Goal: Information Seeking & Learning: Check status

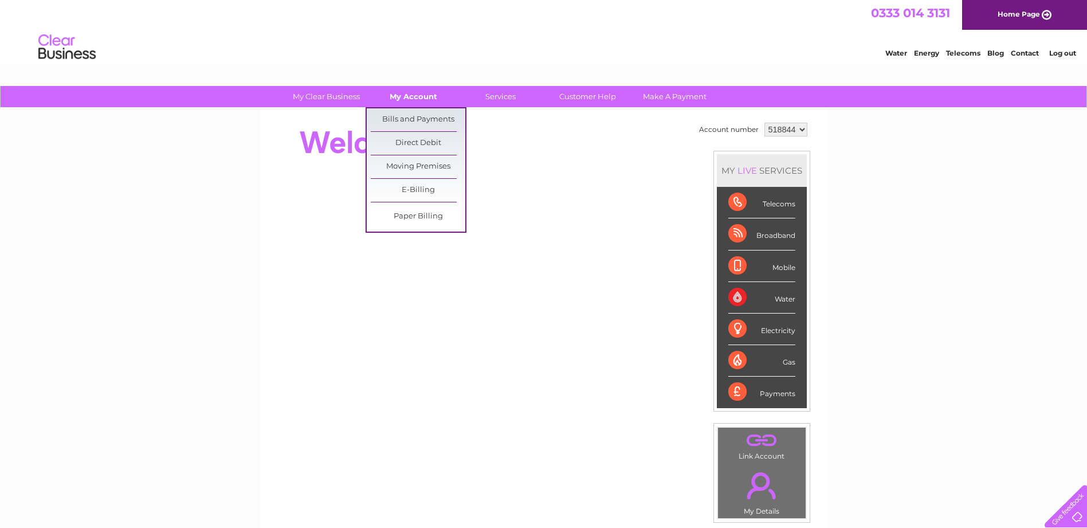
click at [401, 92] on link "My Account" at bounding box center [413, 96] width 95 height 21
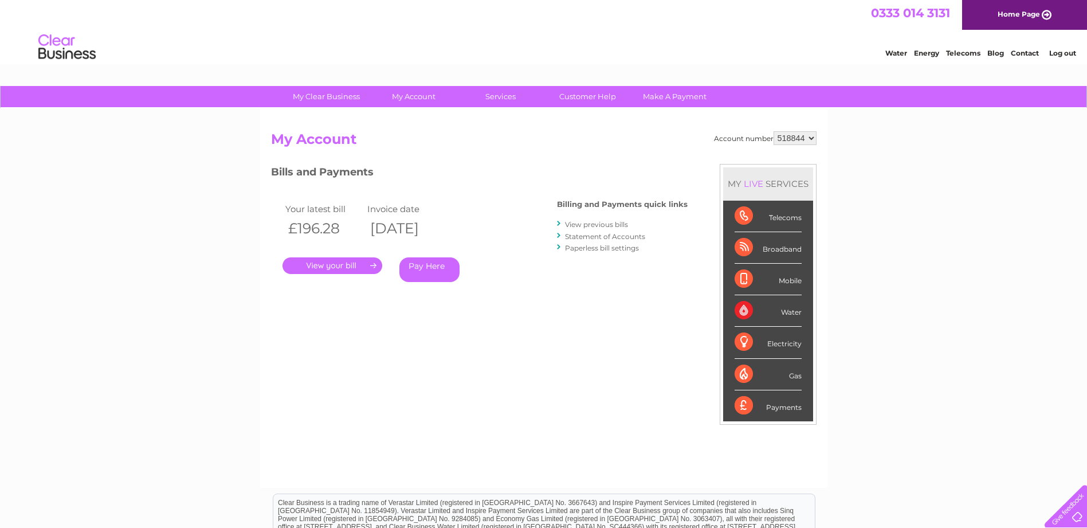
click at [330, 264] on link "." at bounding box center [333, 265] width 100 height 17
click at [598, 223] on link "View previous bills" at bounding box center [596, 224] width 63 height 9
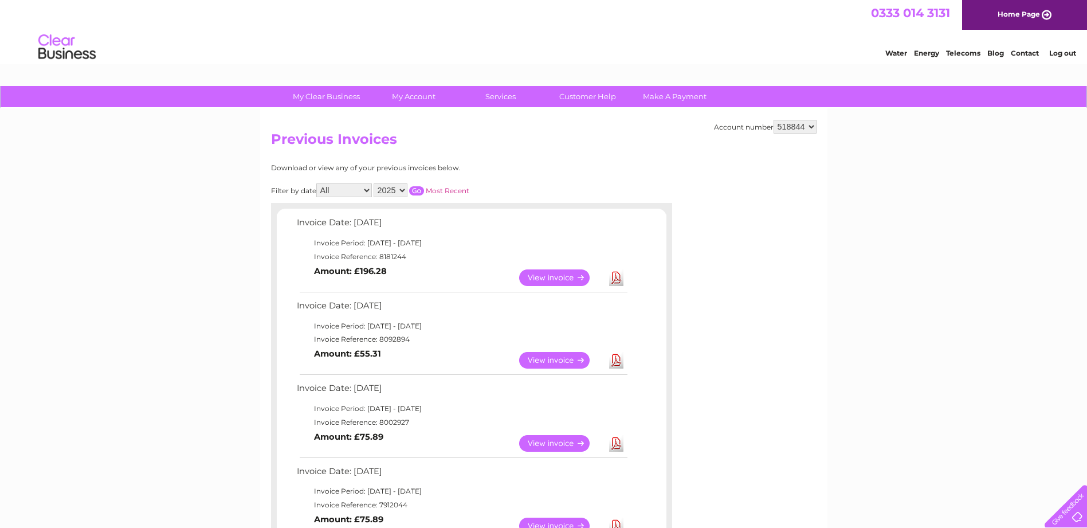
click at [539, 357] on link "View" at bounding box center [561, 360] width 84 height 17
click at [562, 275] on link "View" at bounding box center [561, 277] width 84 height 17
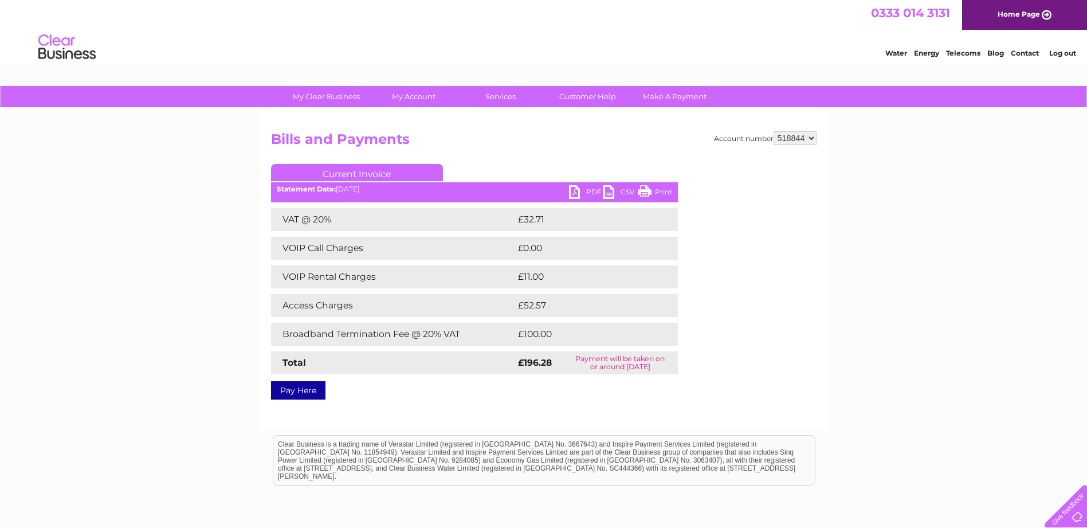
click at [562, 275] on td "£11.00" at bounding box center [584, 276] width 138 height 23
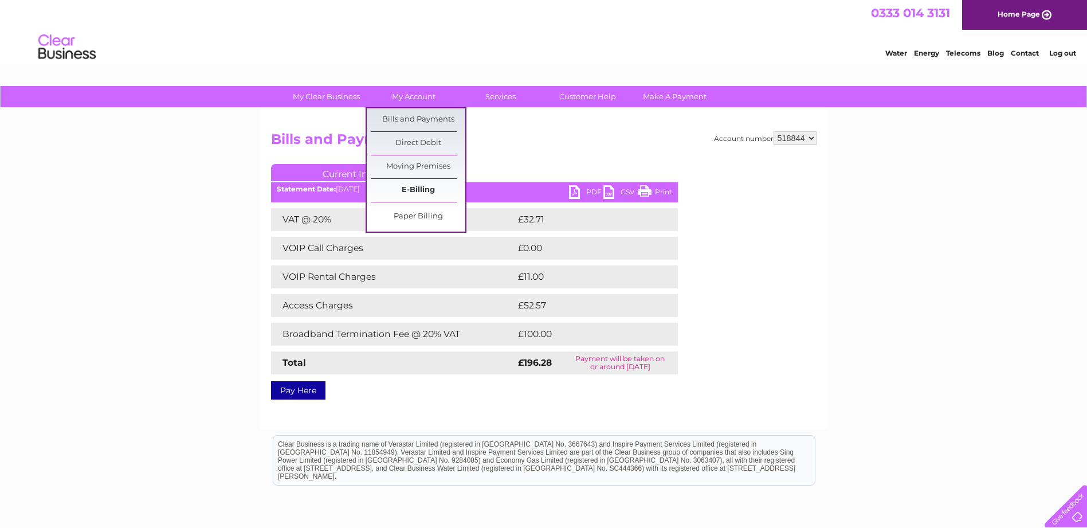
click at [404, 184] on link "E-Billing" at bounding box center [418, 190] width 95 height 23
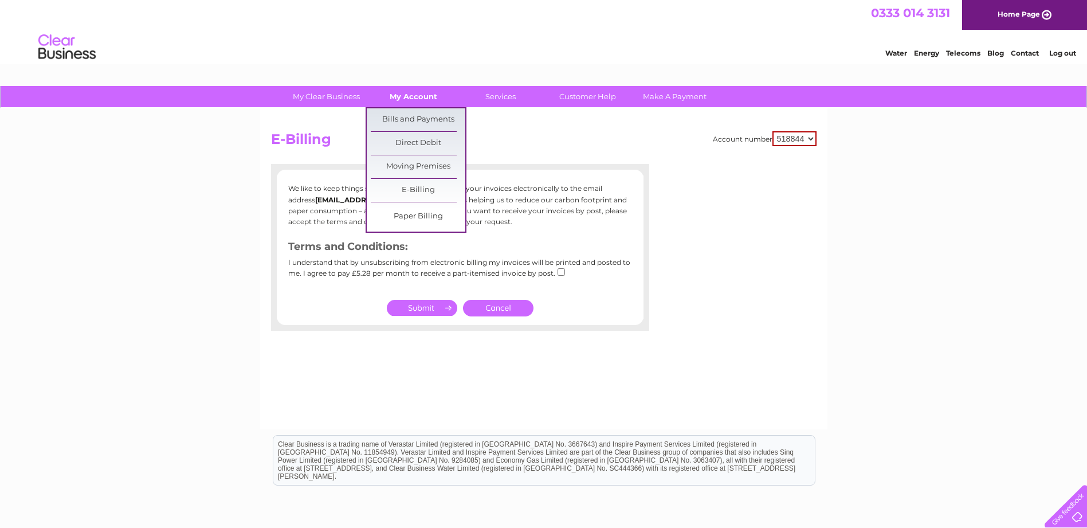
click at [401, 95] on link "My Account" at bounding box center [413, 96] width 95 height 21
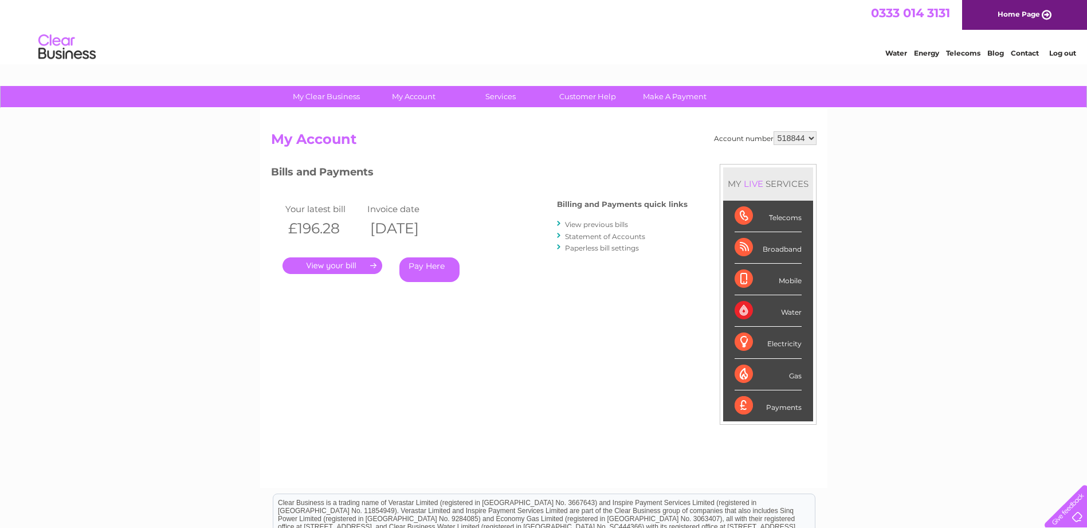
click at [373, 263] on link "." at bounding box center [333, 265] width 100 height 17
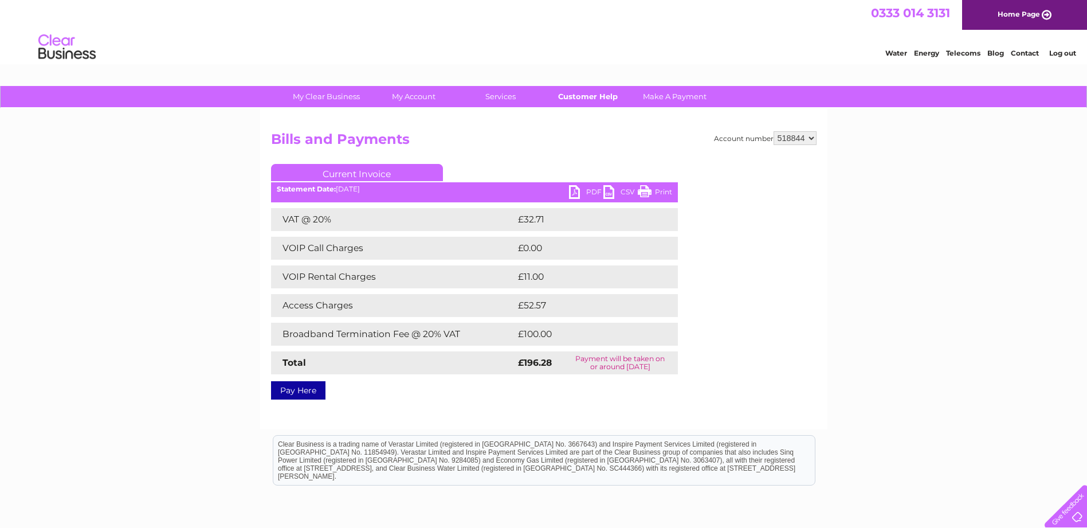
click at [611, 97] on link "Customer Help" at bounding box center [588, 96] width 95 height 21
